Goal: Find specific page/section: Find specific page/section

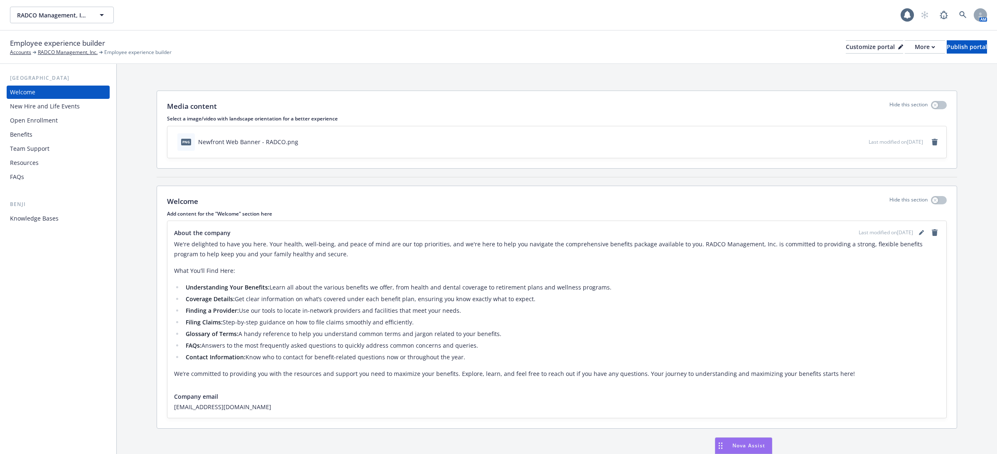
click at [882, 54] on div "Employee experience builder Accounts RADCO Management, Inc. Employee experience…" at bounding box center [498, 47] width 977 height 18
click at [914, 45] on div "More" at bounding box center [924, 47] width 20 height 12
click at [887, 67] on link "Copy preview link" at bounding box center [880, 65] width 76 height 17
click at [962, 17] on icon at bounding box center [962, 14] width 7 height 7
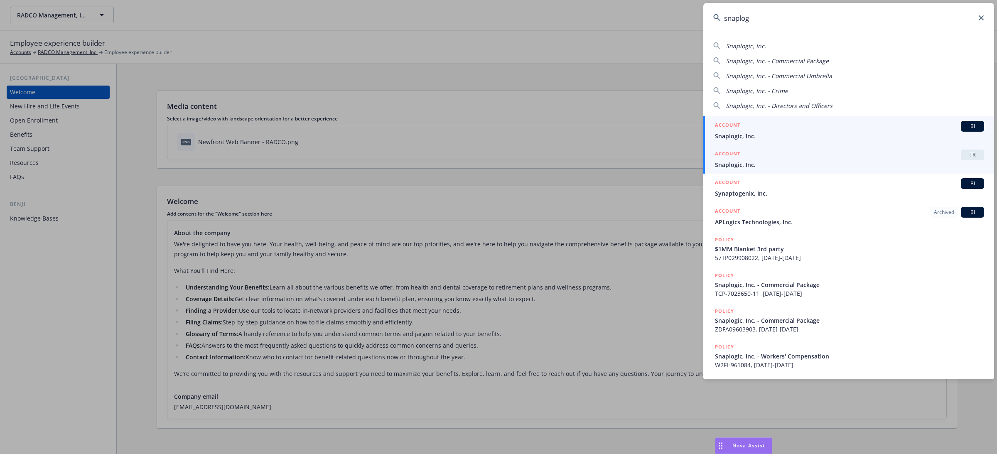
type input "snaplog"
click at [734, 162] on span "Snaplogic, Inc." at bounding box center [849, 164] width 269 height 9
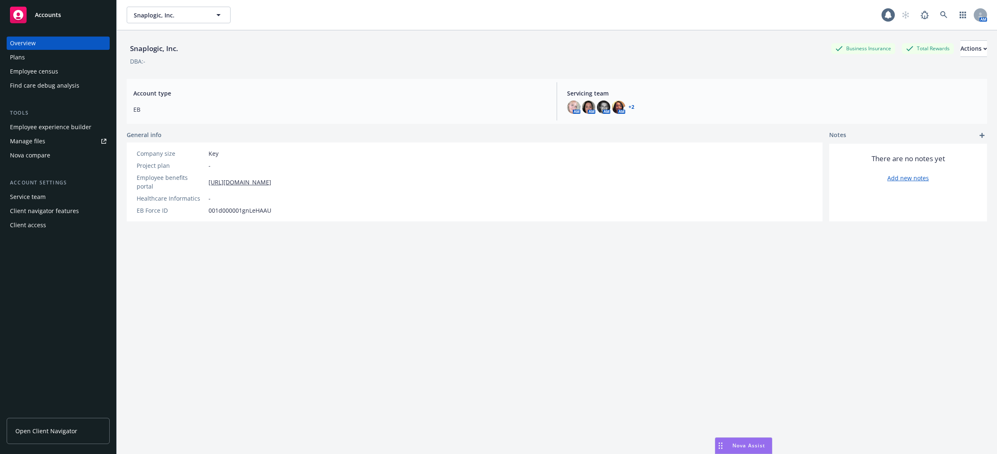
click at [63, 128] on div "Employee experience builder" at bounding box center [50, 126] width 81 height 13
